Goal: Find specific page/section: Find specific page/section

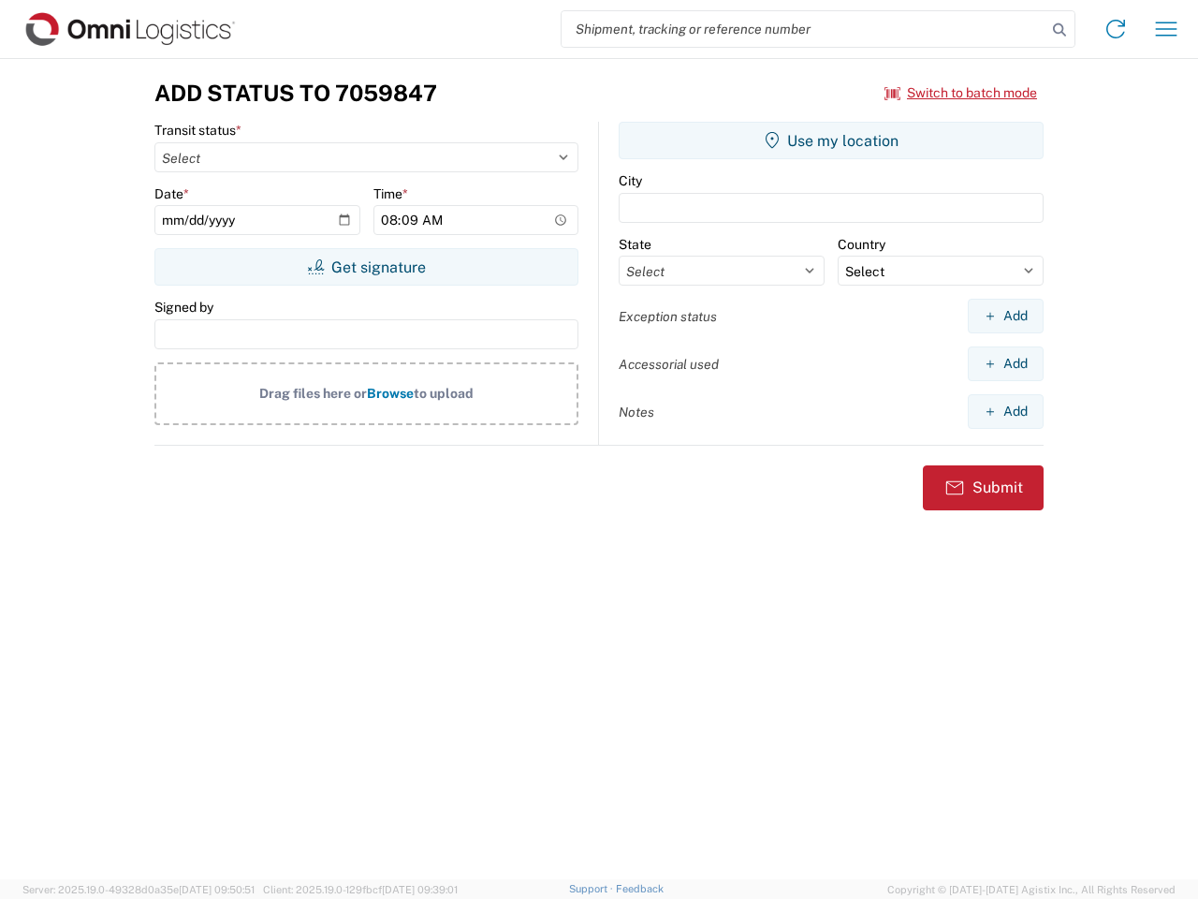
click at [804, 29] on input "search" at bounding box center [804, 29] width 485 height 36
click at [1060, 30] on icon at bounding box center [1059, 30] width 26 height 26
click at [1116, 29] on icon at bounding box center [1116, 29] width 30 height 30
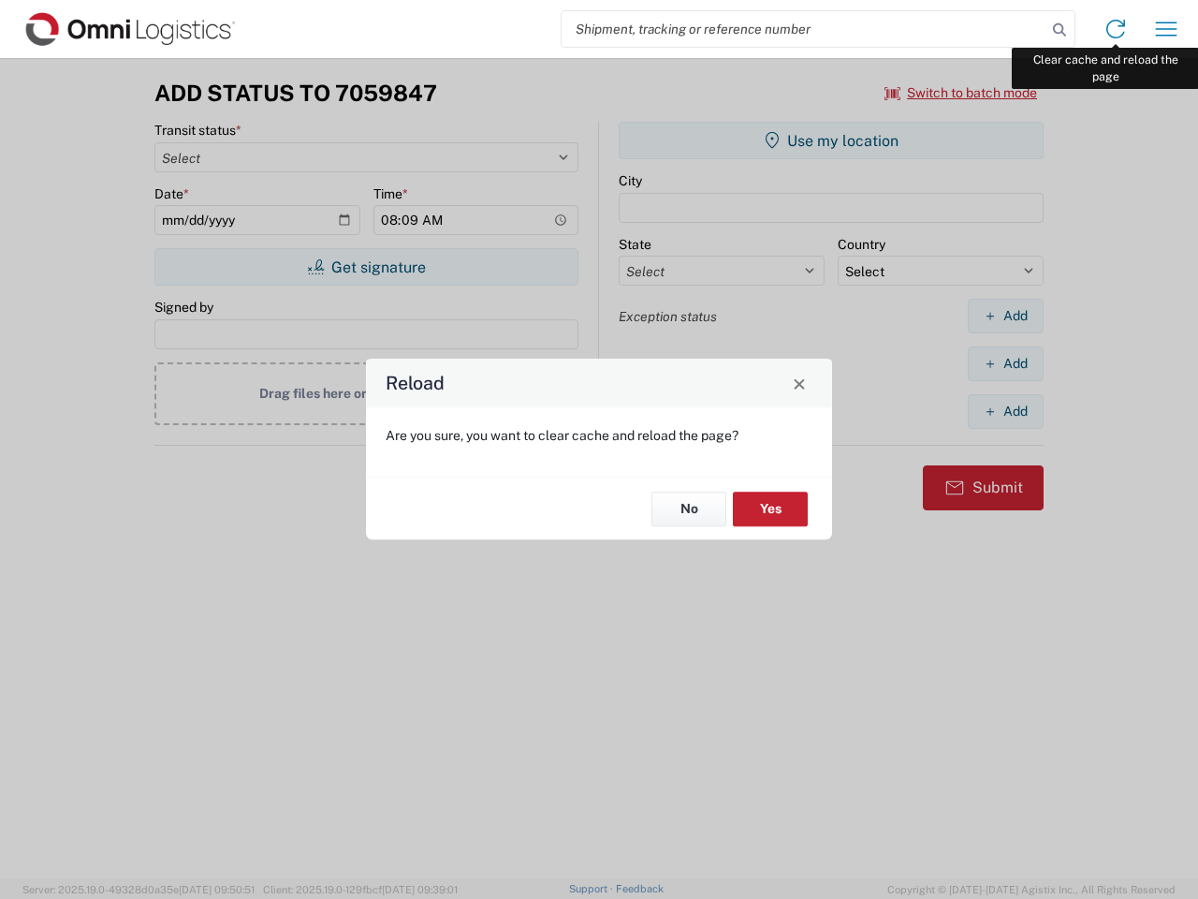
click at [1166, 29] on div "Reload Are you sure, you want to clear cache and reload the page? No Yes" at bounding box center [599, 449] width 1198 height 899
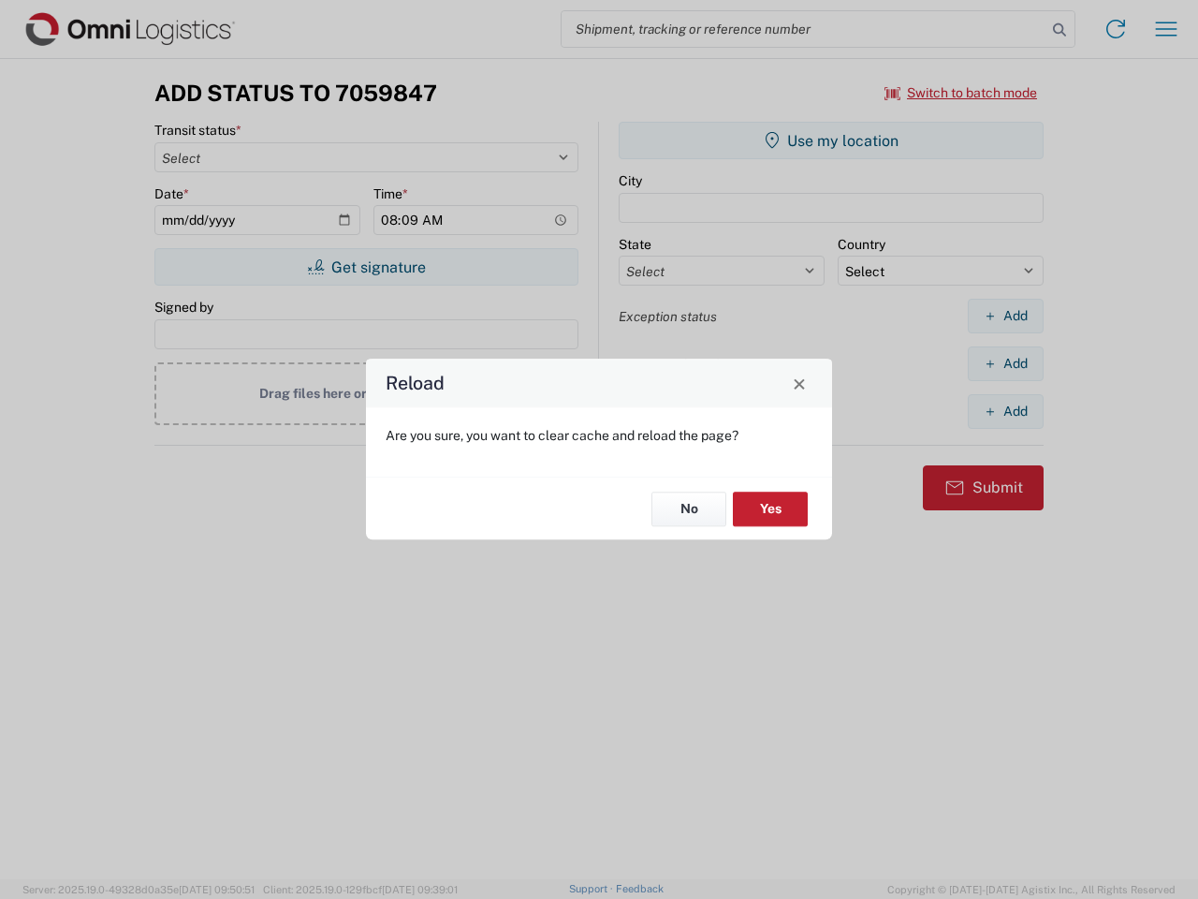
click at [961, 93] on div "Reload Are you sure, you want to clear cache and reload the page? No Yes" at bounding box center [599, 449] width 1198 height 899
click at [366, 267] on div "Reload Are you sure, you want to clear cache and reload the page? No Yes" at bounding box center [599, 449] width 1198 height 899
click at [831, 140] on div "Reload Are you sure, you want to clear cache and reload the page? No Yes" at bounding box center [599, 449] width 1198 height 899
click at [1005, 315] on div "Reload Are you sure, you want to clear cache and reload the page? No Yes" at bounding box center [599, 449] width 1198 height 899
click at [1005, 363] on div "Reload Are you sure, you want to clear cache and reload the page? No Yes" at bounding box center [599, 449] width 1198 height 899
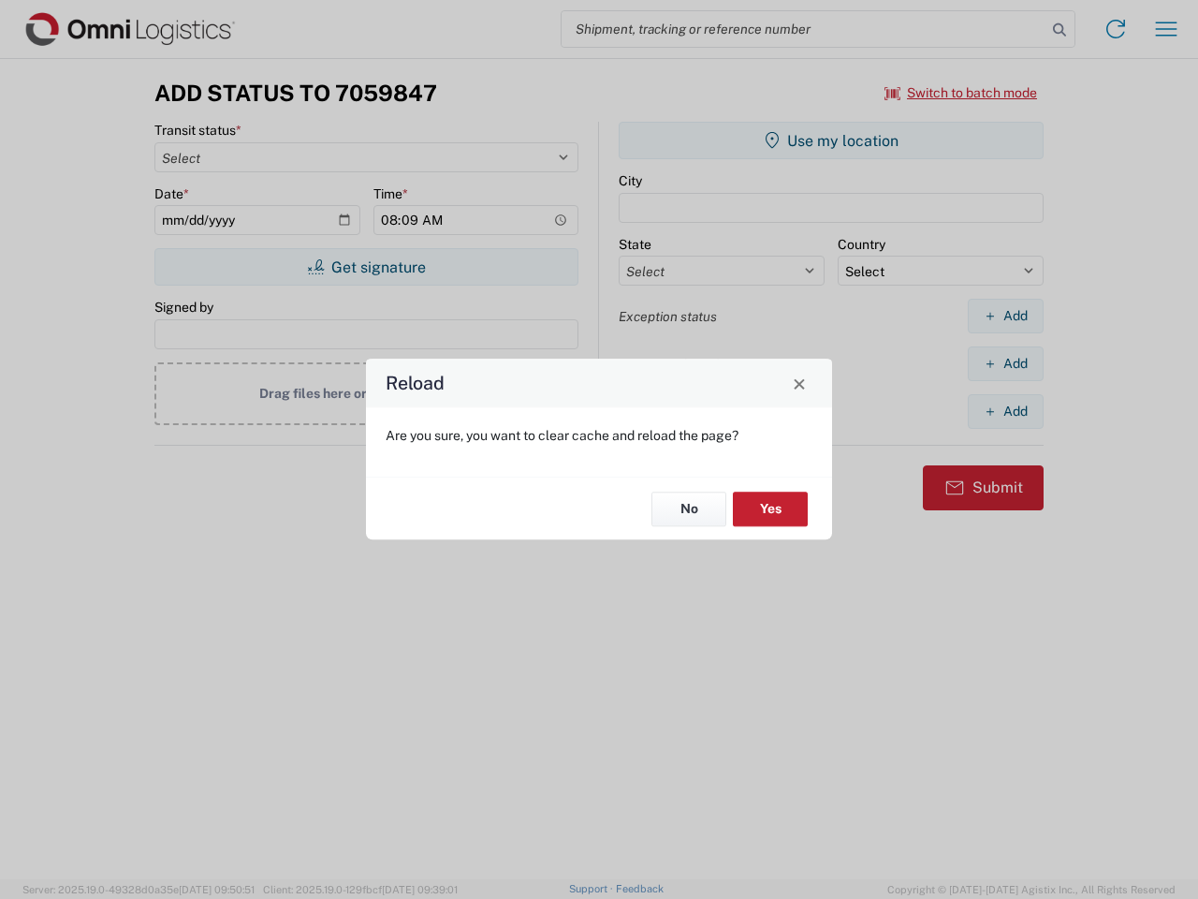
click at [1005, 411] on div "Reload Are you sure, you want to clear cache and reload the page? No Yes" at bounding box center [599, 449] width 1198 height 899
